Goal: Communication & Community: Answer question/provide support

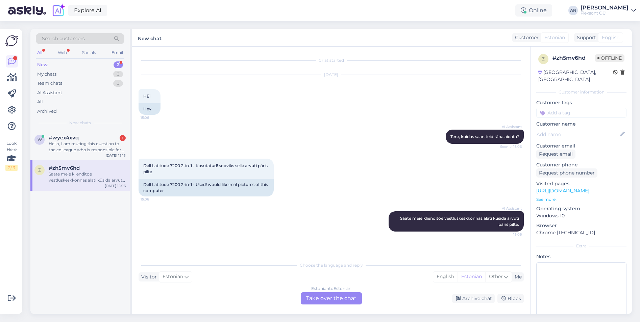
click at [89, 178] on div "Saate meie klienditoe vestluskeskkonnas alati küsida arvuti päris pilte." at bounding box center [87, 177] width 77 height 12
click at [84, 133] on div "w #wyex4xvq 1 Hello, I am routing this question to the colleague who is respons…" at bounding box center [79, 145] width 99 height 30
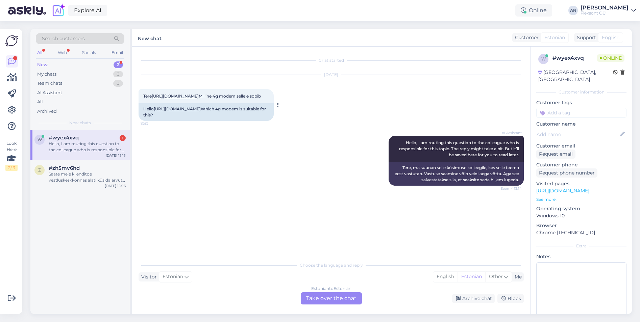
click at [199, 99] on link "[URL][DOMAIN_NAME]" at bounding box center [175, 96] width 47 height 5
click at [59, 140] on span "#wyex4xvq" at bounding box center [64, 138] width 30 height 6
click at [199, 99] on link "[URL][DOMAIN_NAME]" at bounding box center [175, 96] width 47 height 5
click at [343, 298] on div "Estonian to Estonian Take over the chat" at bounding box center [331, 299] width 61 height 12
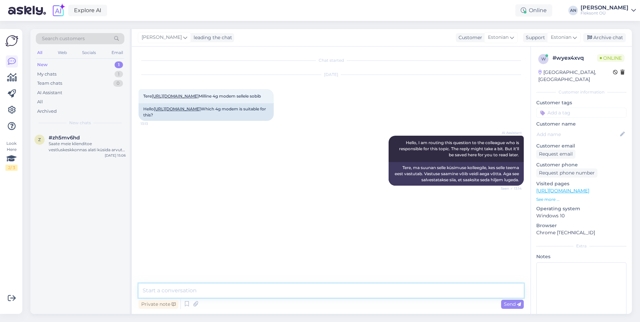
click at [233, 297] on textarea at bounding box center [331, 291] width 385 height 14
click at [236, 292] on textarea at bounding box center [331, 291] width 385 height 14
paste textarea "[URL][DOMAIN_NAME]"
type textarea "Tere. Lingitud mudelile sobib see 4G modem: [URL][DOMAIN_NAME]"
